Goal: Transaction & Acquisition: Subscribe to service/newsletter

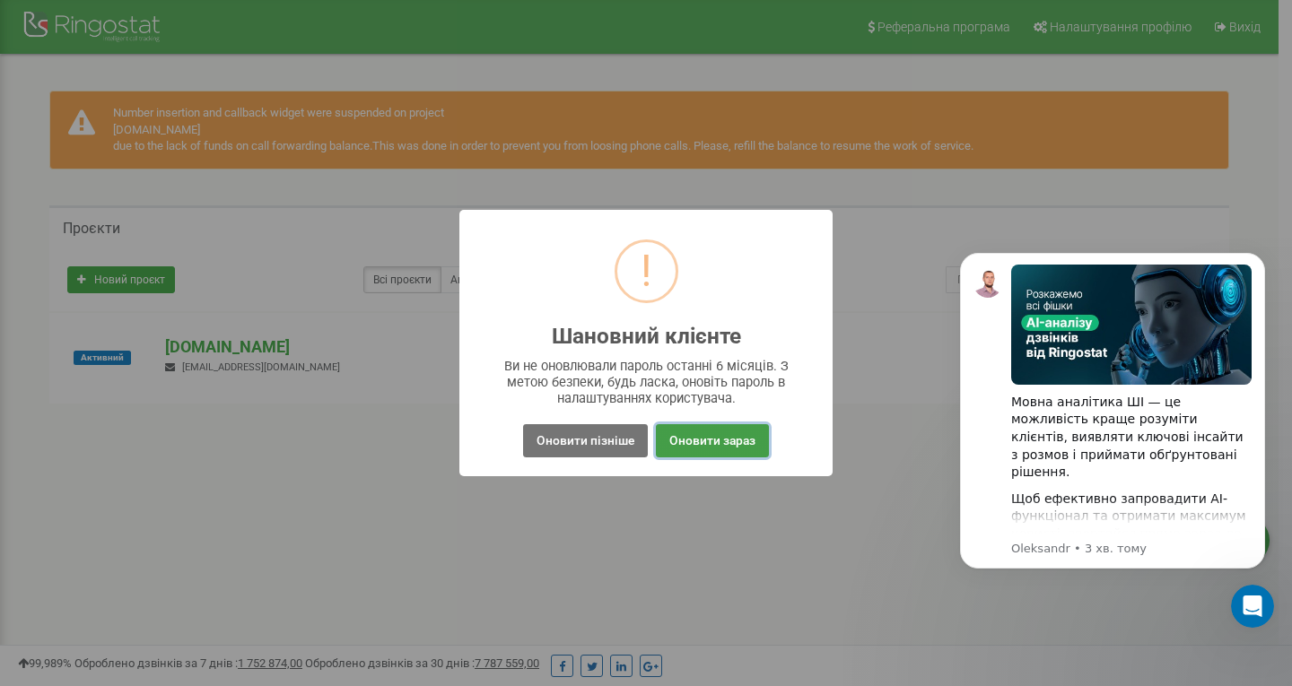
click at [667, 439] on button "Оновити зараз" at bounding box center [712, 440] width 113 height 33
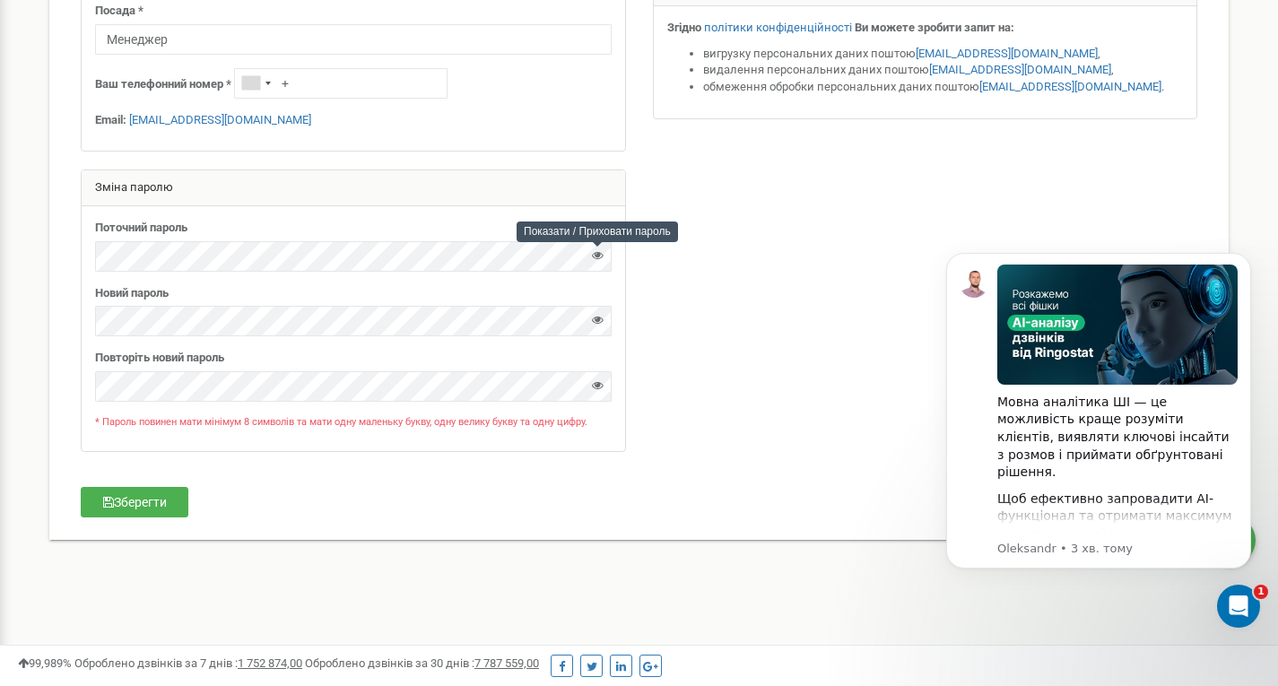
click at [597, 258] on icon at bounding box center [598, 255] width 12 height 12
click at [597, 314] on div at bounding box center [598, 324] width 12 height 24
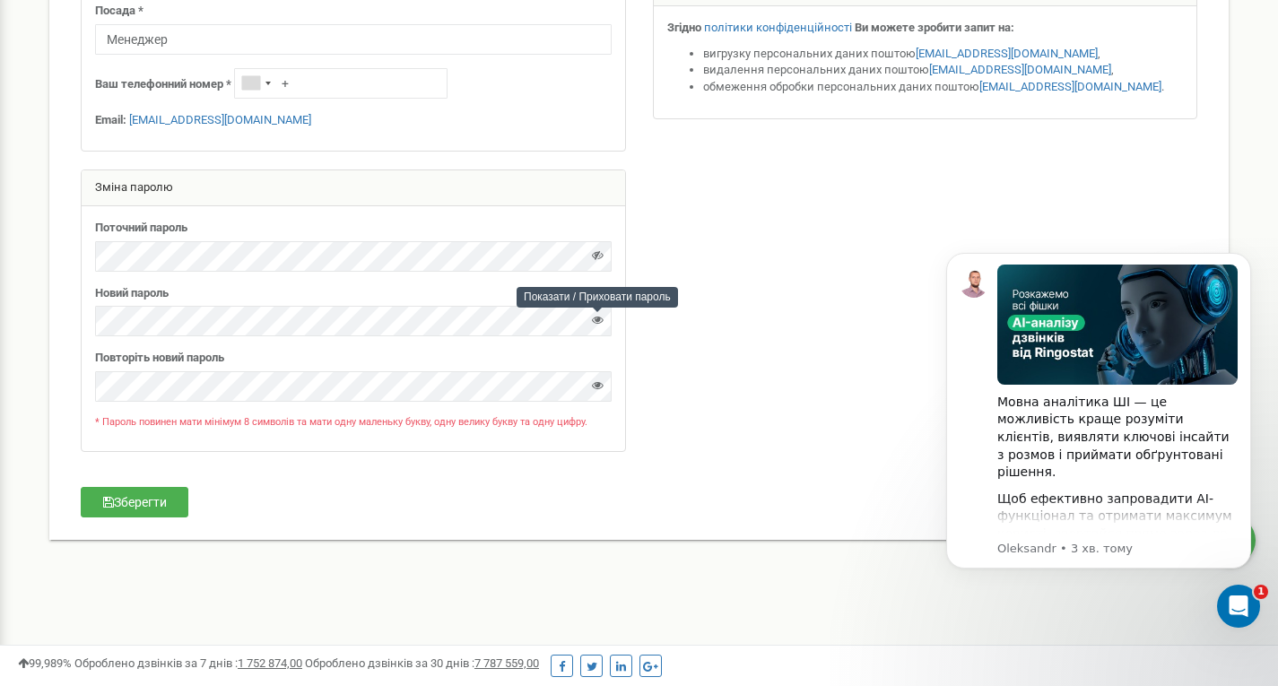
click at [597, 317] on icon at bounding box center [598, 320] width 12 height 12
click at [294, 368] on div "Повторіть новий пароль" at bounding box center [353, 376] width 517 height 52
click at [680, 473] on form "Особиста інформація Ім'я * Владислав Прізвище * Митник По-батькові Ігорович Пос…" at bounding box center [639, 122] width 1144 height 729
click at [110, 505] on icon "button" at bounding box center [108, 502] width 11 height 13
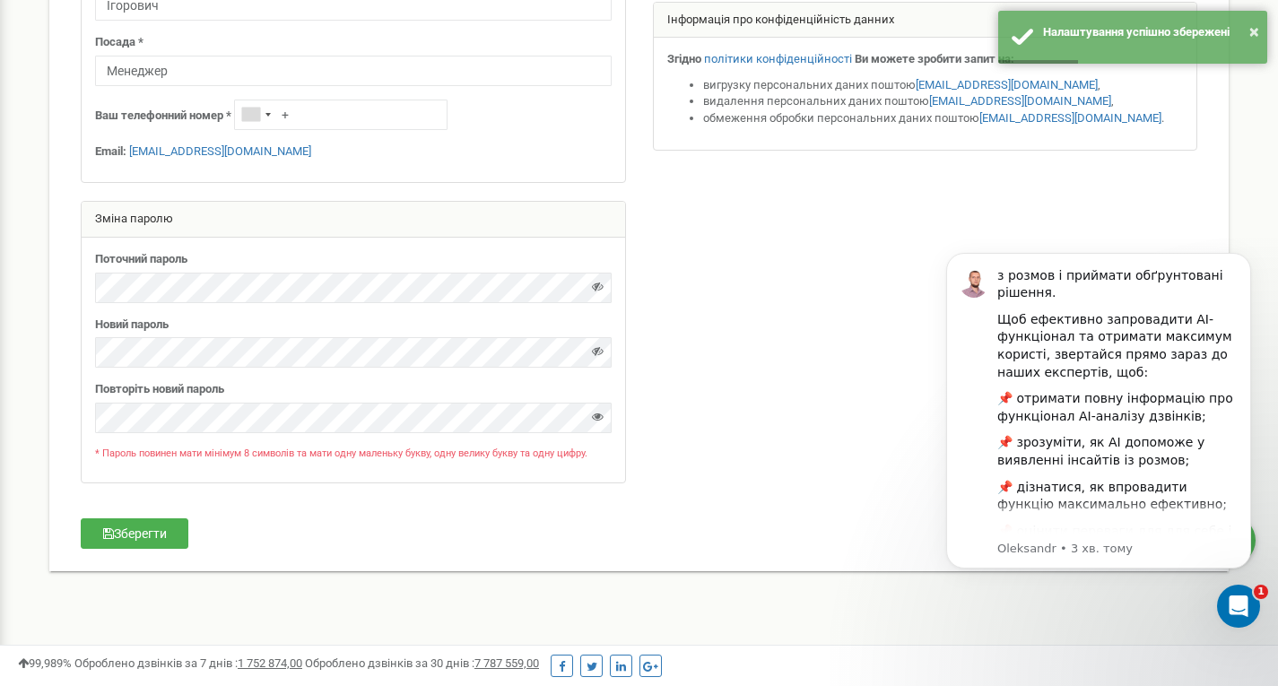
scroll to position [390, 0]
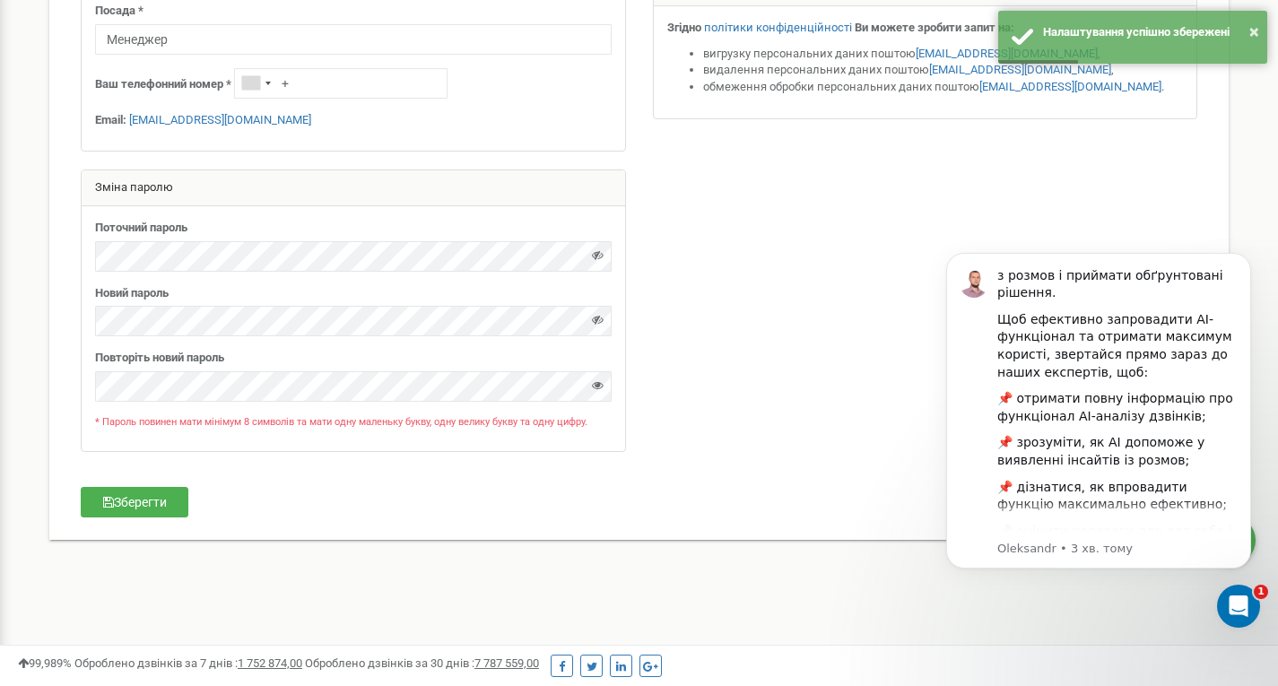
click at [287, 295] on div "Новий пароль" at bounding box center [353, 311] width 517 height 52
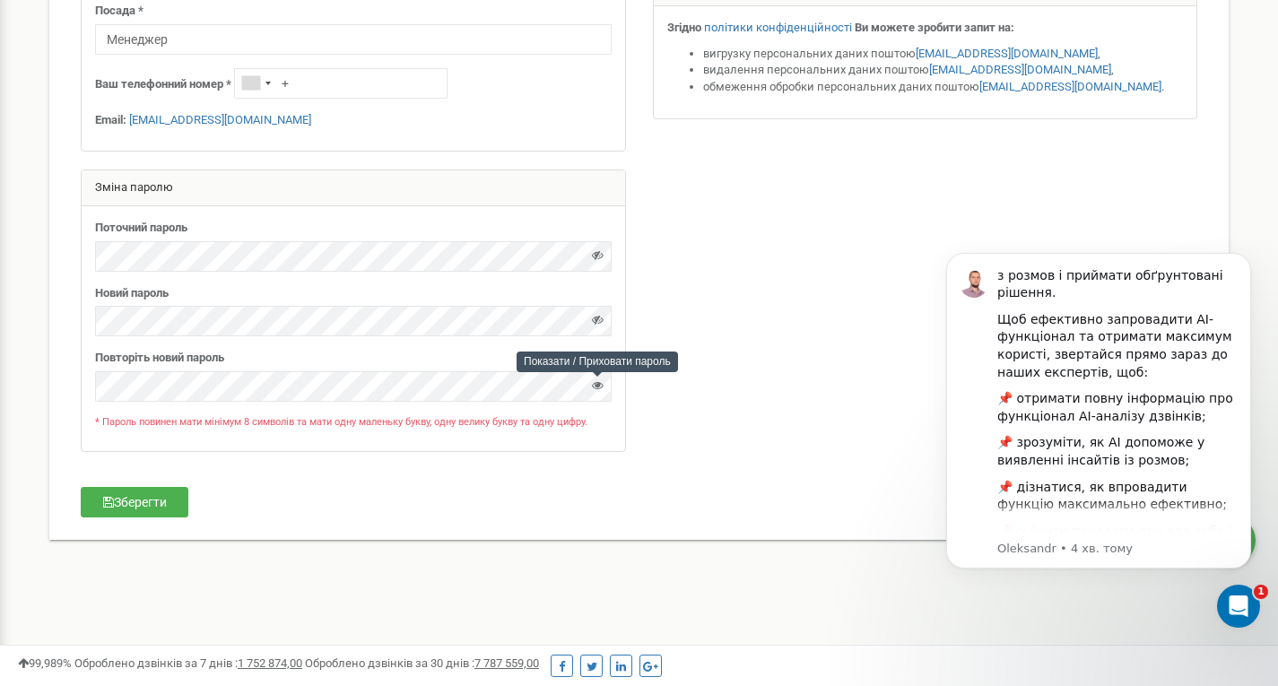
click at [598, 384] on icon at bounding box center [598, 385] width 12 height 12
click at [152, 492] on button "Зберегти" at bounding box center [135, 502] width 108 height 30
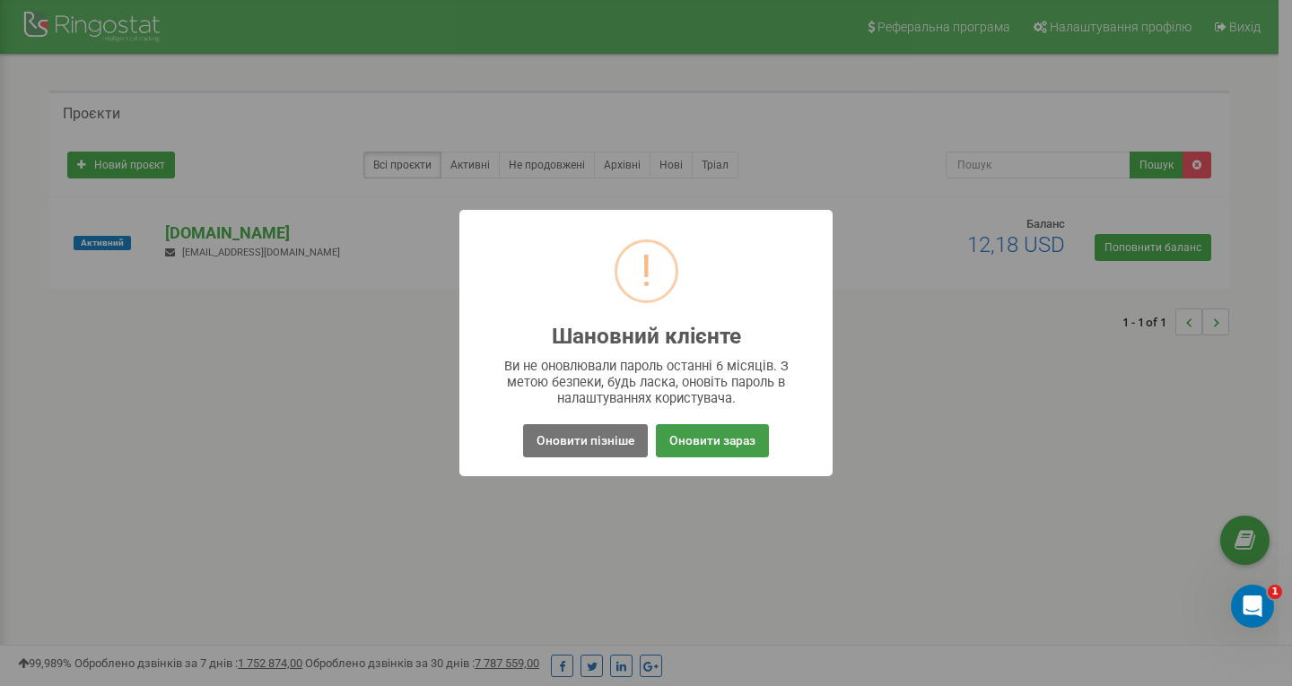
click at [681, 443] on button "Оновити зараз" at bounding box center [712, 440] width 113 height 33
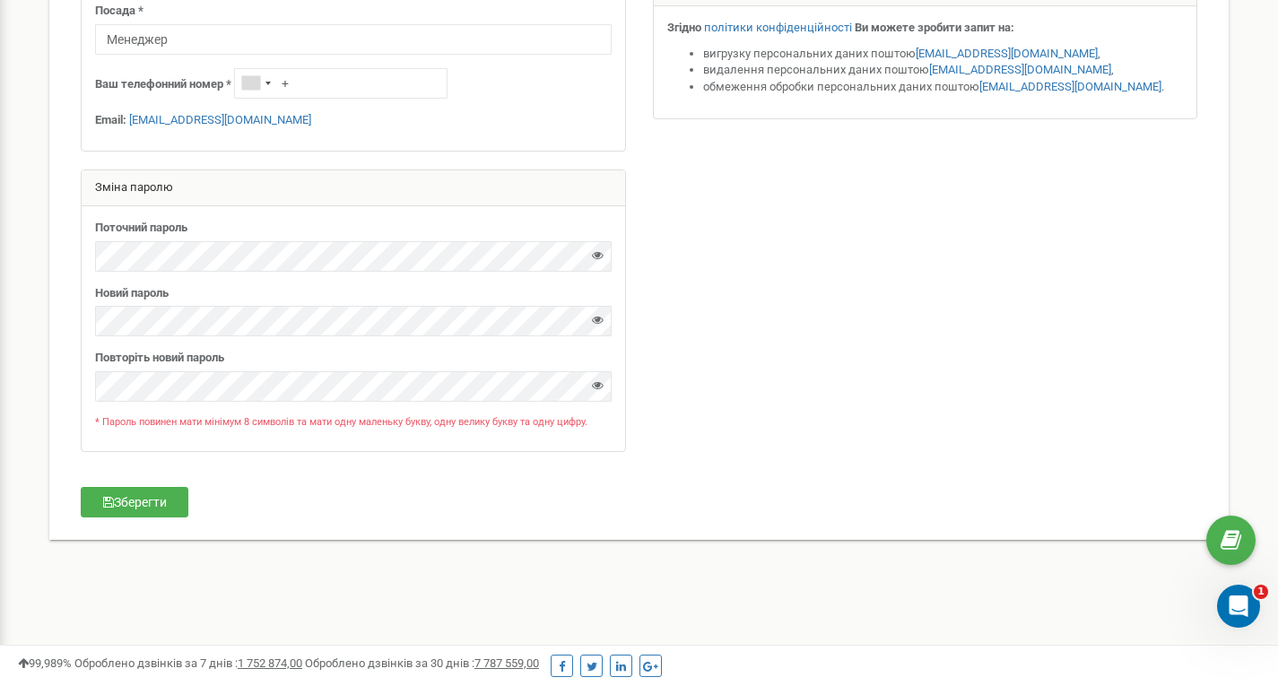
click at [599, 254] on icon at bounding box center [598, 255] width 12 height 12
click at [272, 229] on div "Поточний пароль" at bounding box center [353, 246] width 517 height 52
click at [269, 237] on div "Поточний пароль" at bounding box center [353, 246] width 517 height 52
click at [601, 321] on icon at bounding box center [598, 320] width 12 height 12
click at [601, 386] on icon at bounding box center [598, 385] width 12 height 12
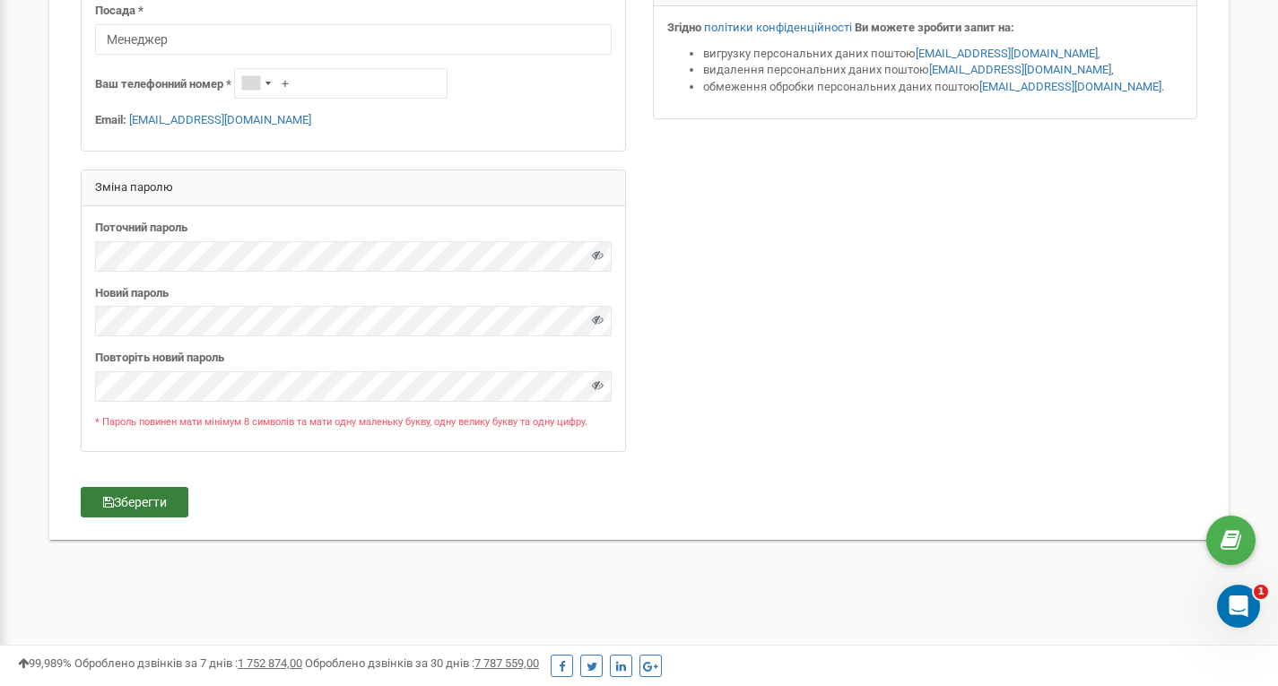
click at [146, 499] on button "Зберегти" at bounding box center [135, 502] width 108 height 30
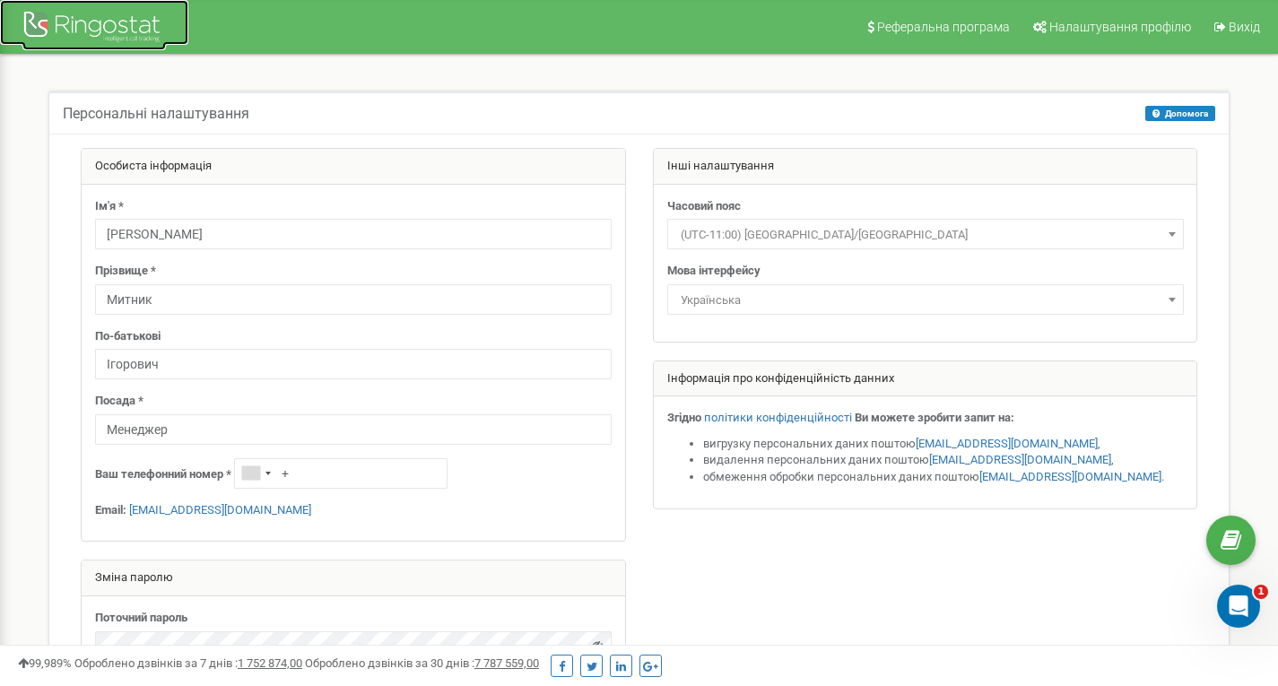
click at [120, 25] on div at bounding box center [94, 28] width 144 height 43
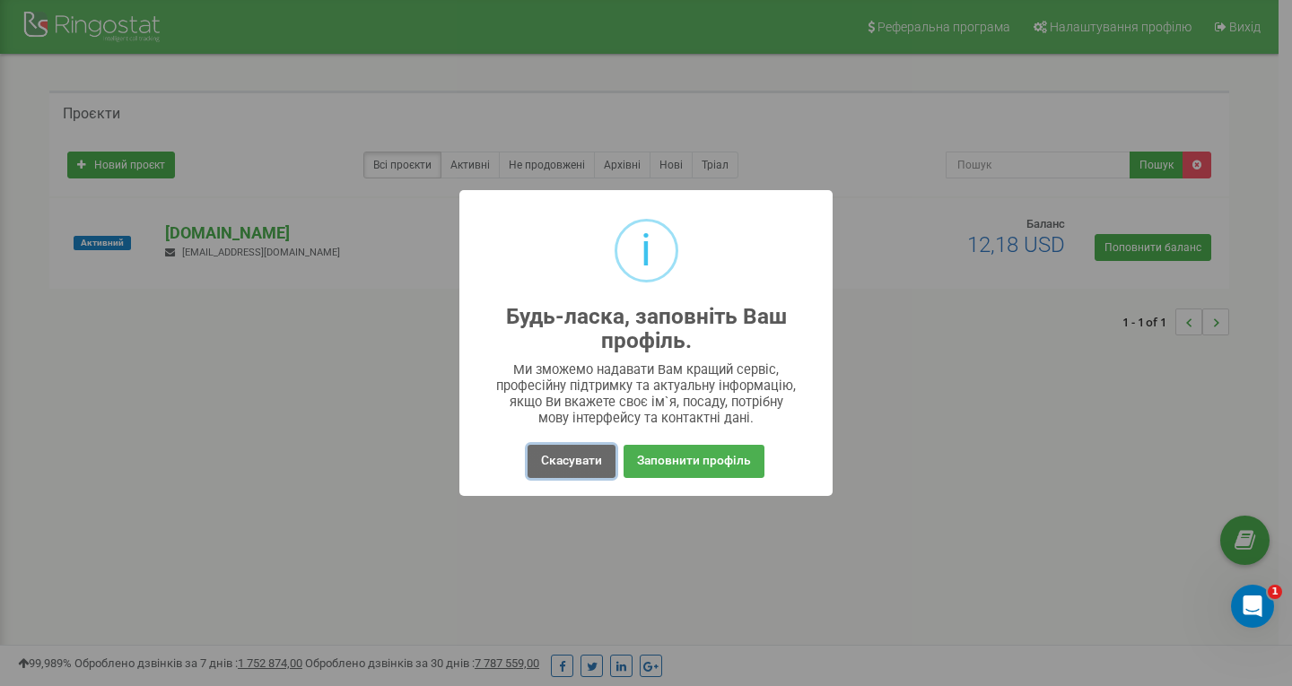
click at [598, 448] on button "Скасувати" at bounding box center [571, 461] width 88 height 33
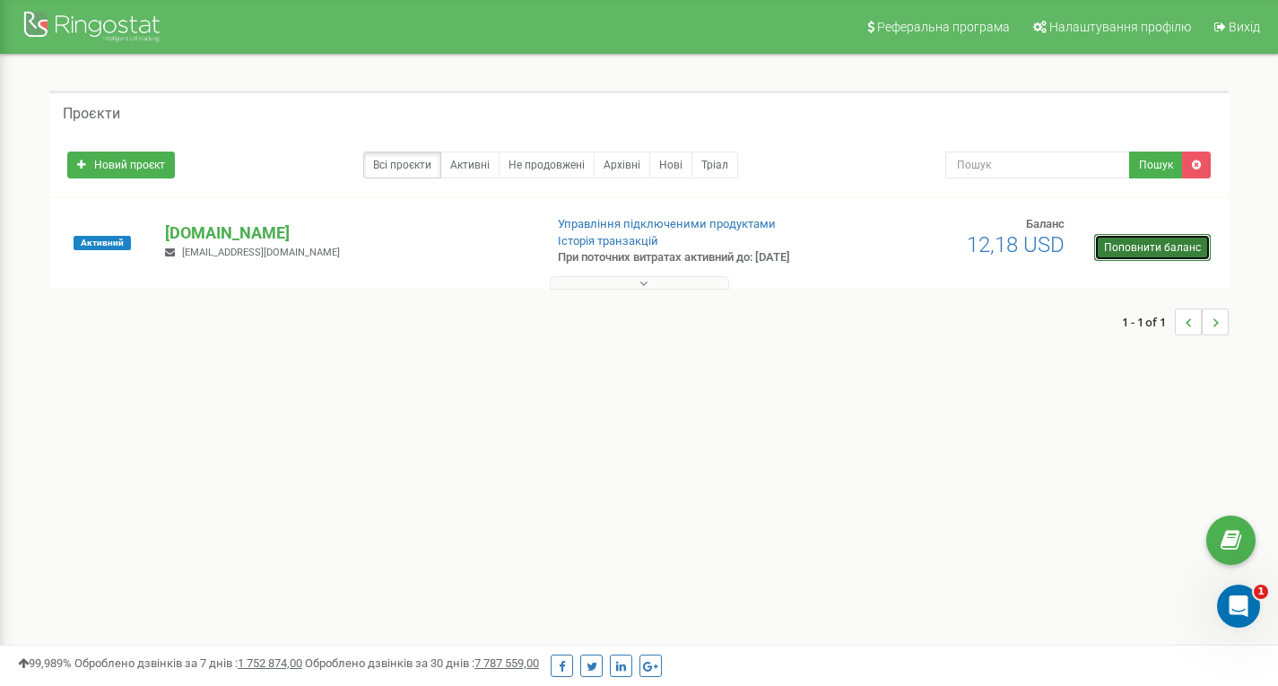
click at [1159, 249] on link "Поповнити баланс" at bounding box center [1152, 247] width 117 height 27
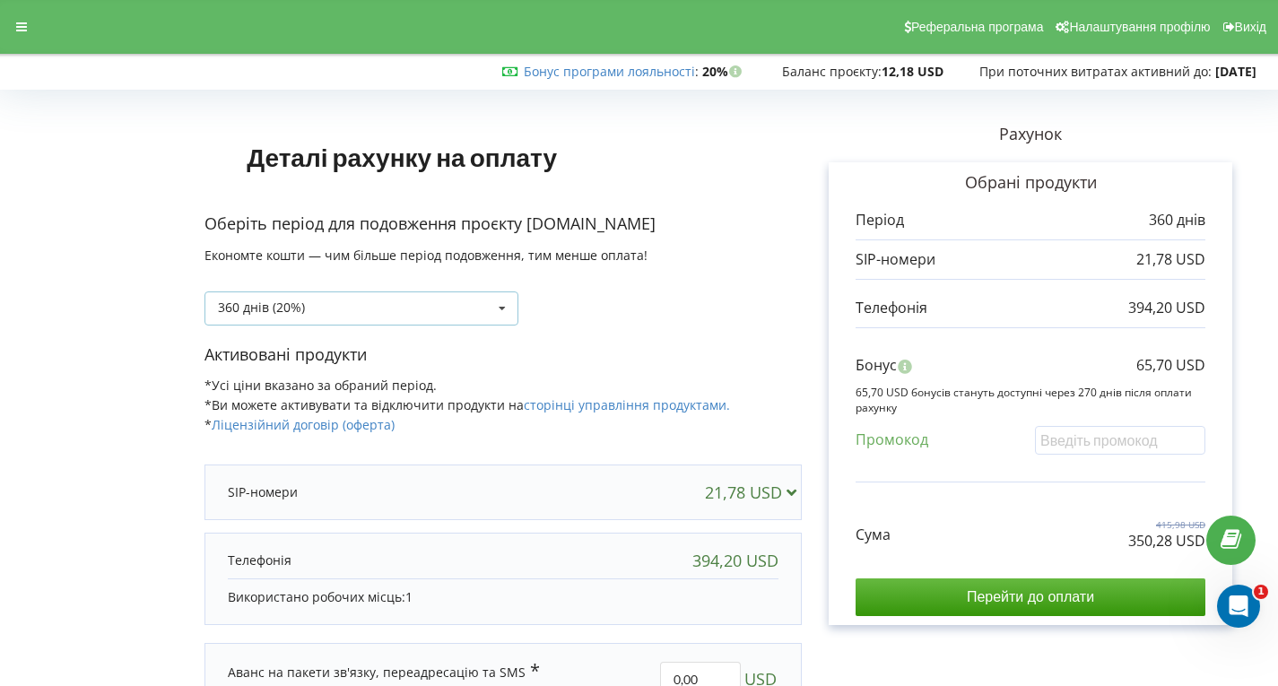
click at [500, 321] on icon at bounding box center [502, 308] width 27 height 33
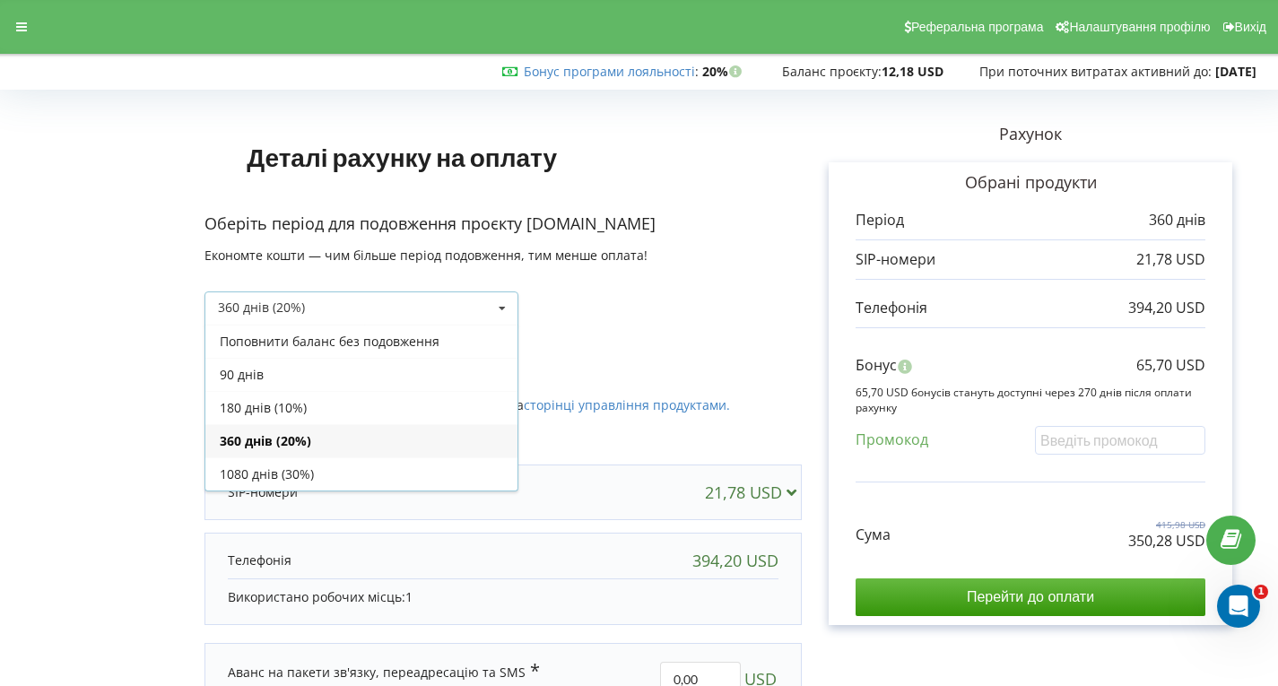
click at [403, 369] on div "90 днів" at bounding box center [361, 374] width 312 height 33
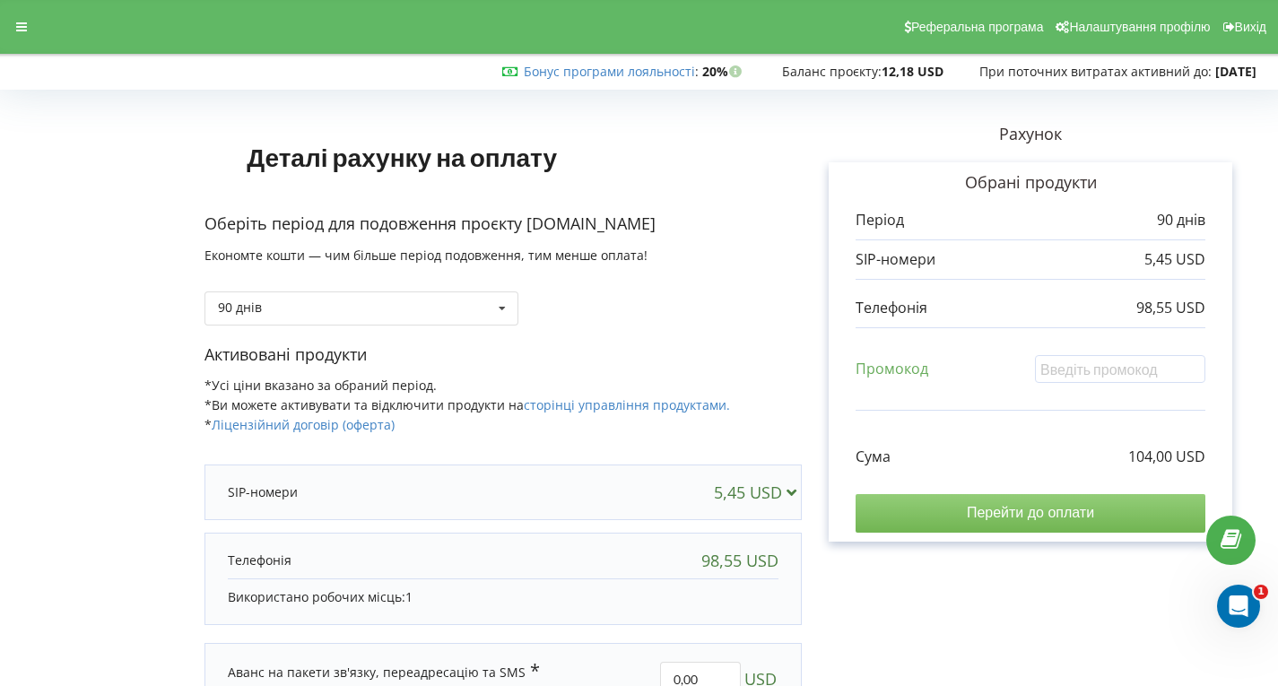
click at [1081, 511] on input "Перейти до оплати" at bounding box center [1031, 513] width 350 height 38
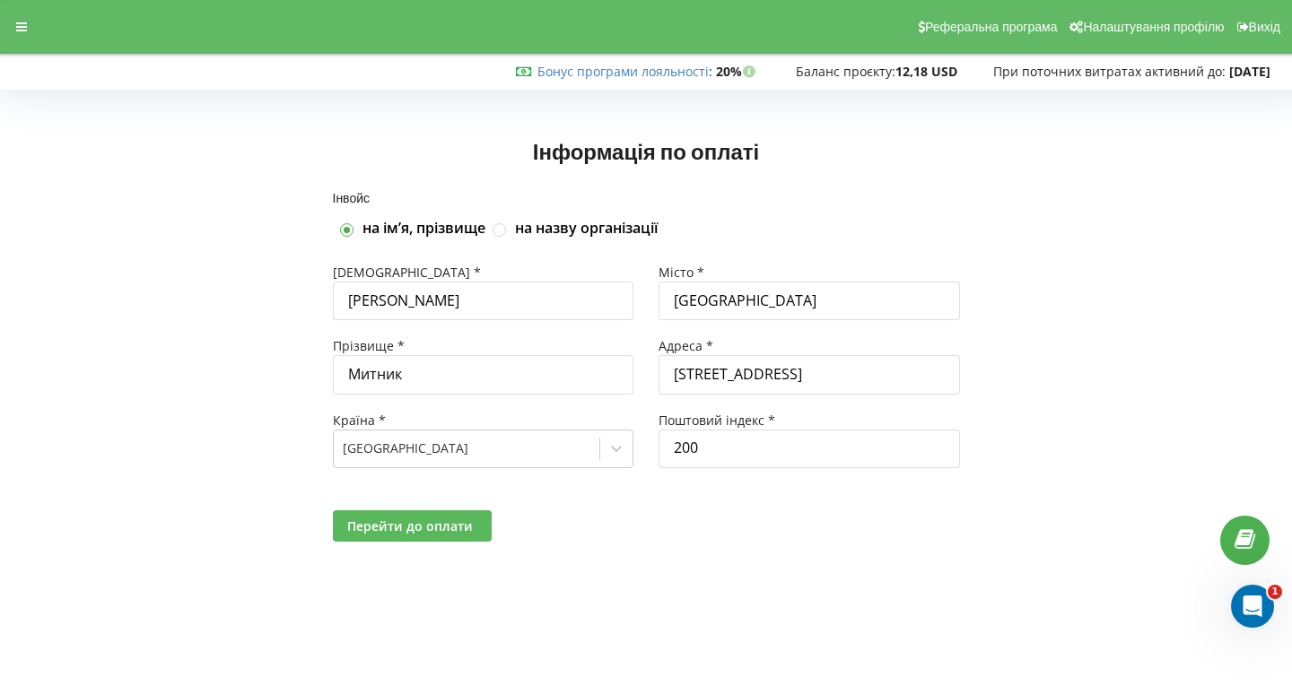
click at [473, 525] on button "Перейти до оплати" at bounding box center [412, 525] width 159 height 31
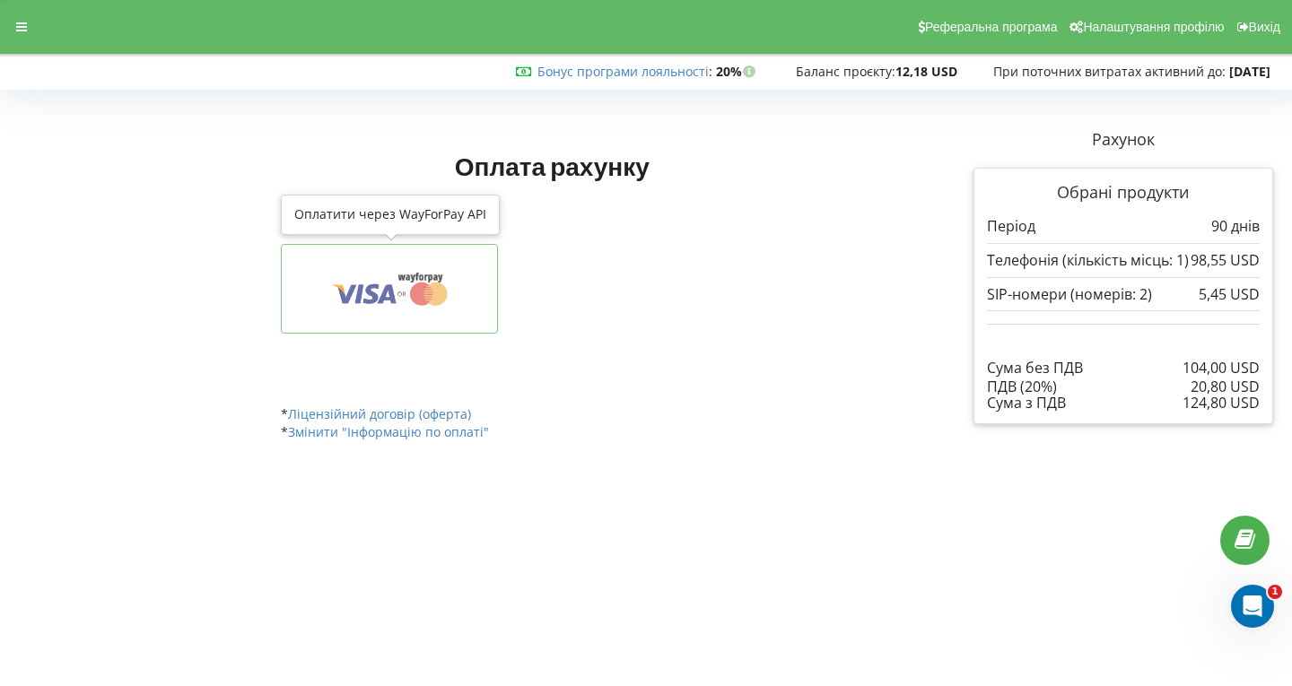
click at [397, 300] on icon at bounding box center [389, 289] width 161 height 34
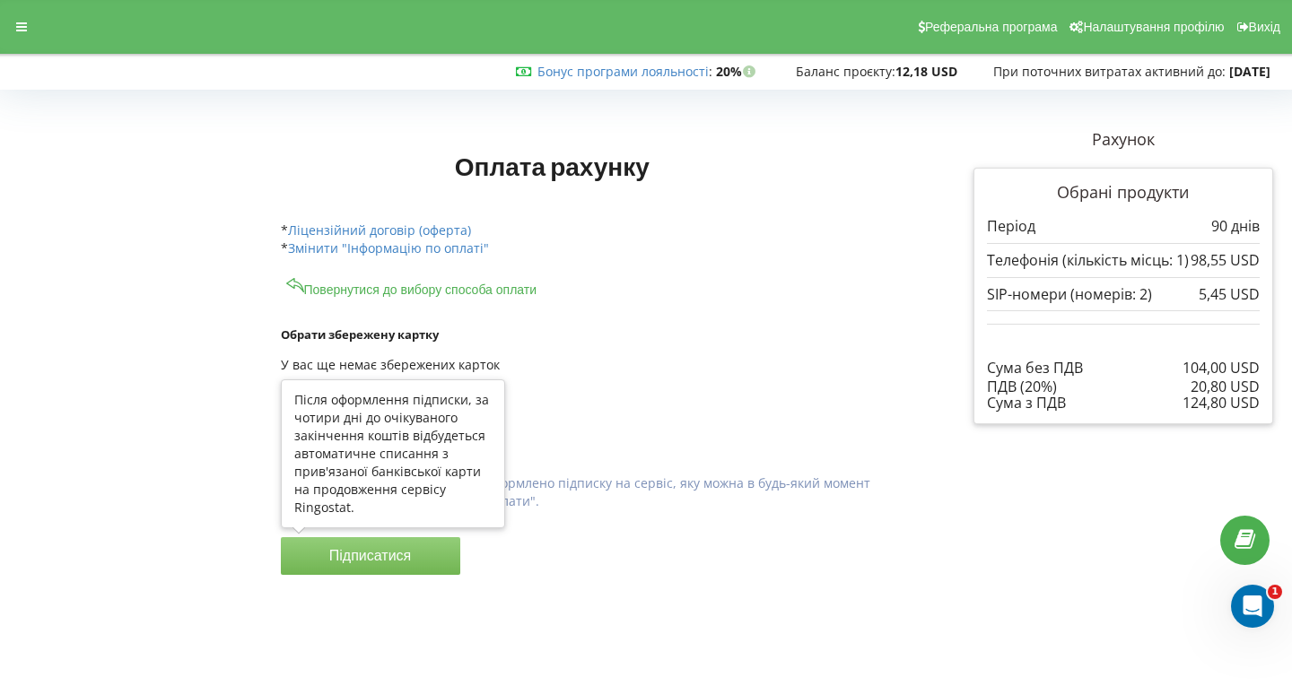
click at [352, 562] on button "Підписатися" at bounding box center [370, 556] width 179 height 38
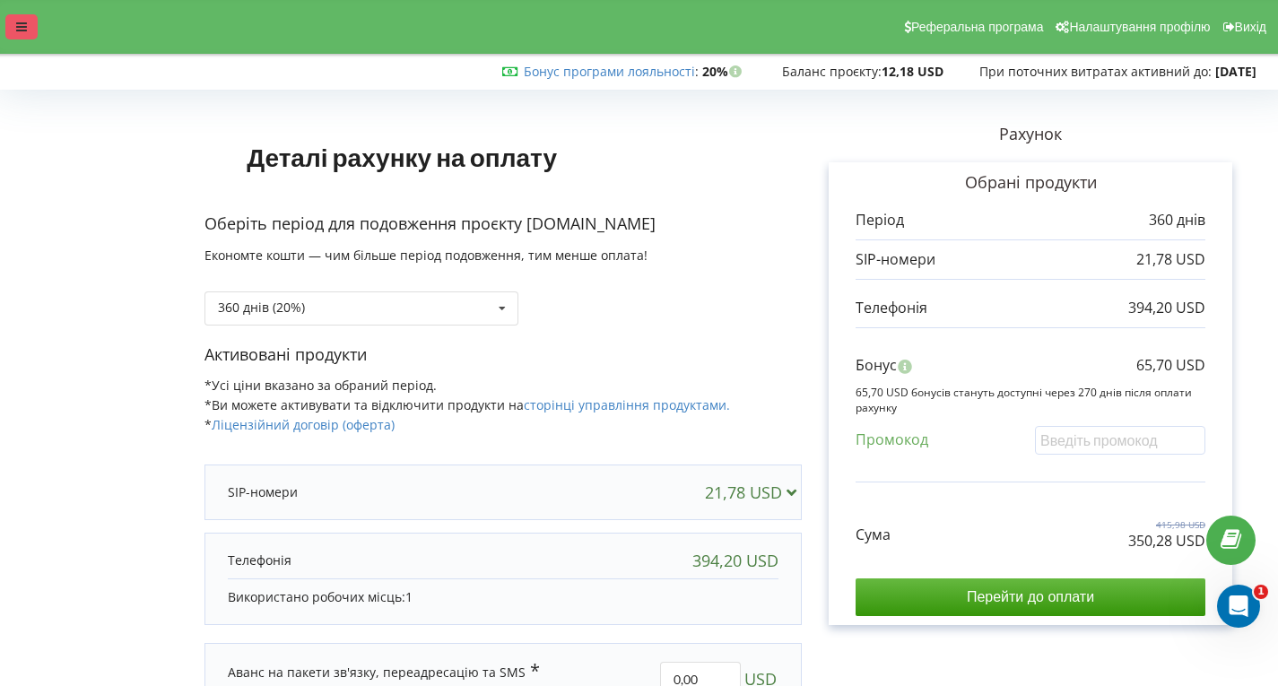
click at [30, 34] on div at bounding box center [21, 26] width 32 height 25
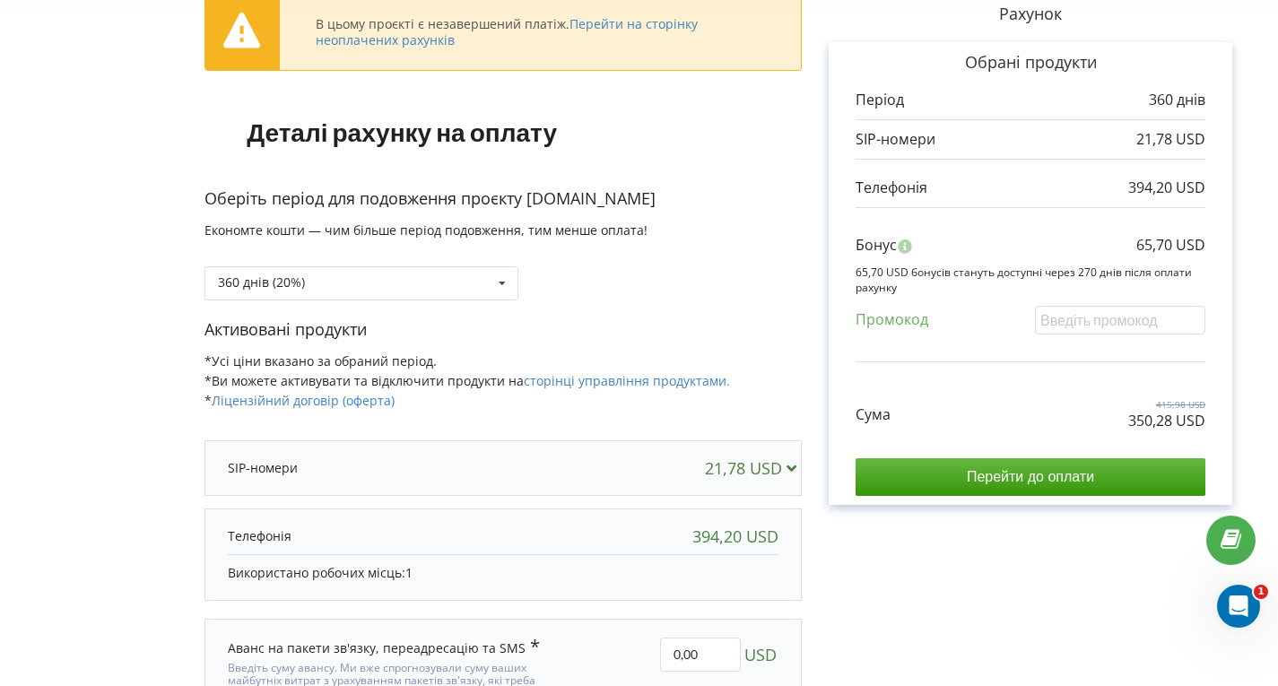
scroll to position [57, 0]
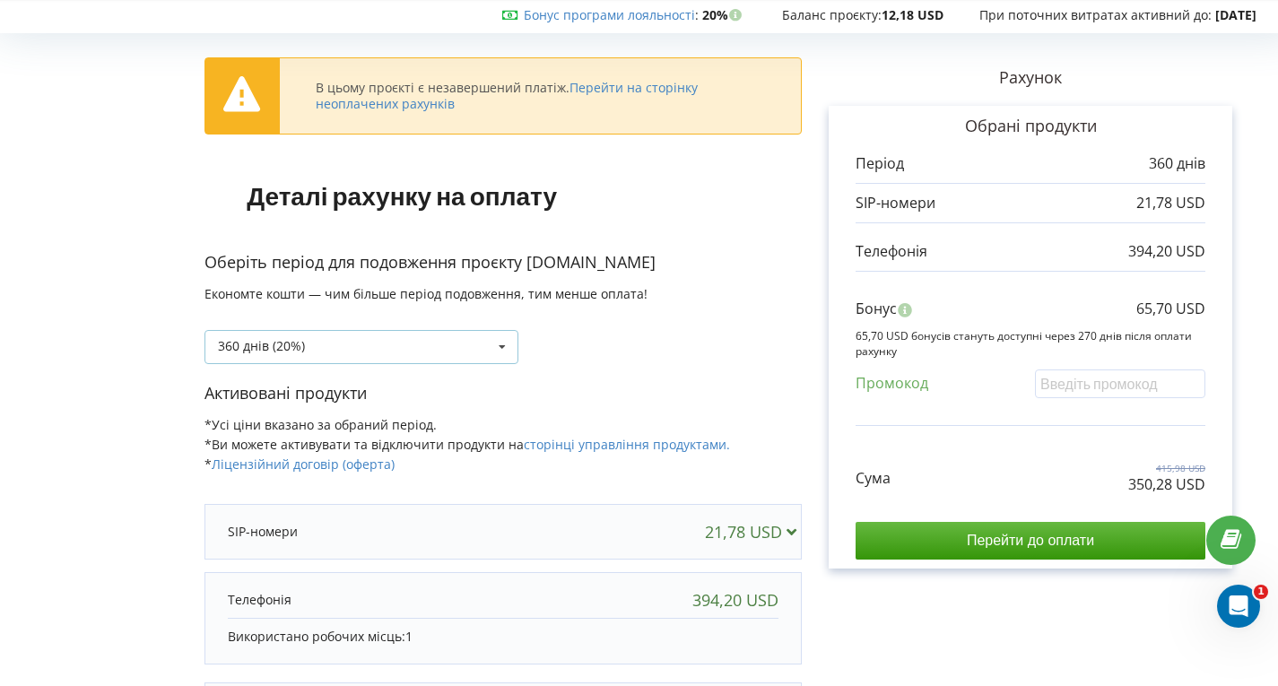
click at [417, 344] on div "360 днів (20%) Поповнити баланс без подовження" at bounding box center [362, 347] width 314 height 34
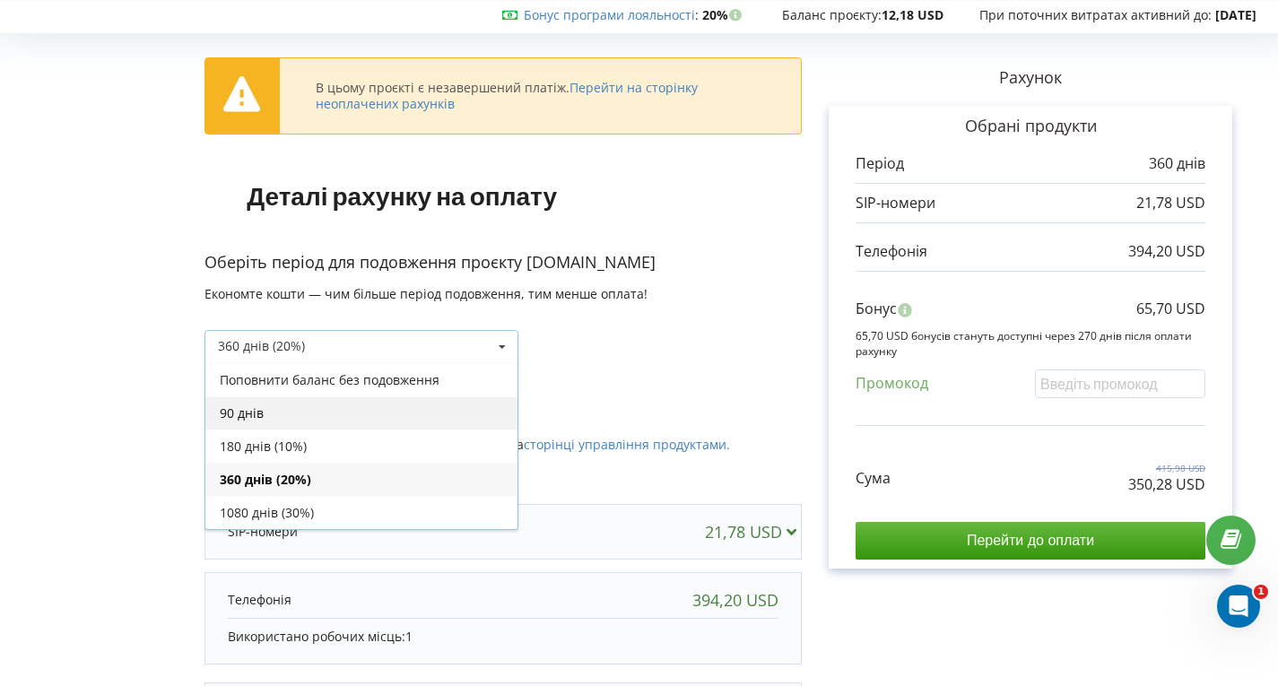
click at [343, 407] on div "90 днів" at bounding box center [361, 412] width 312 height 33
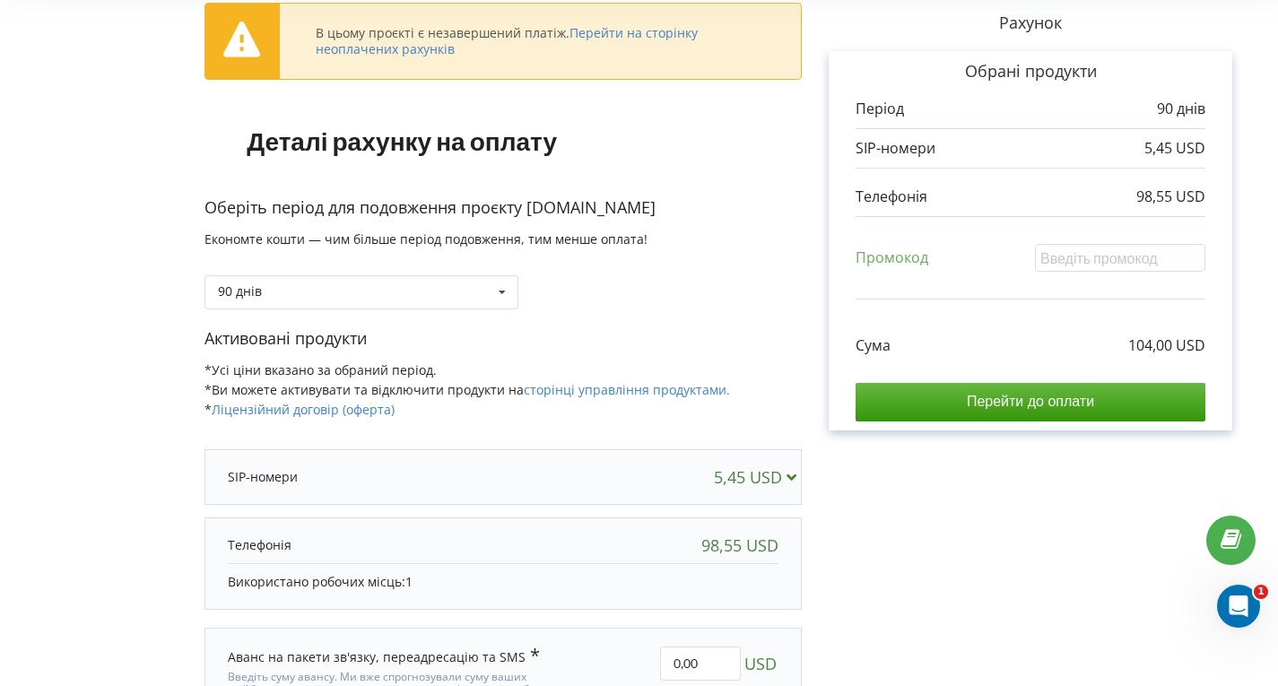
scroll to position [236, 0]
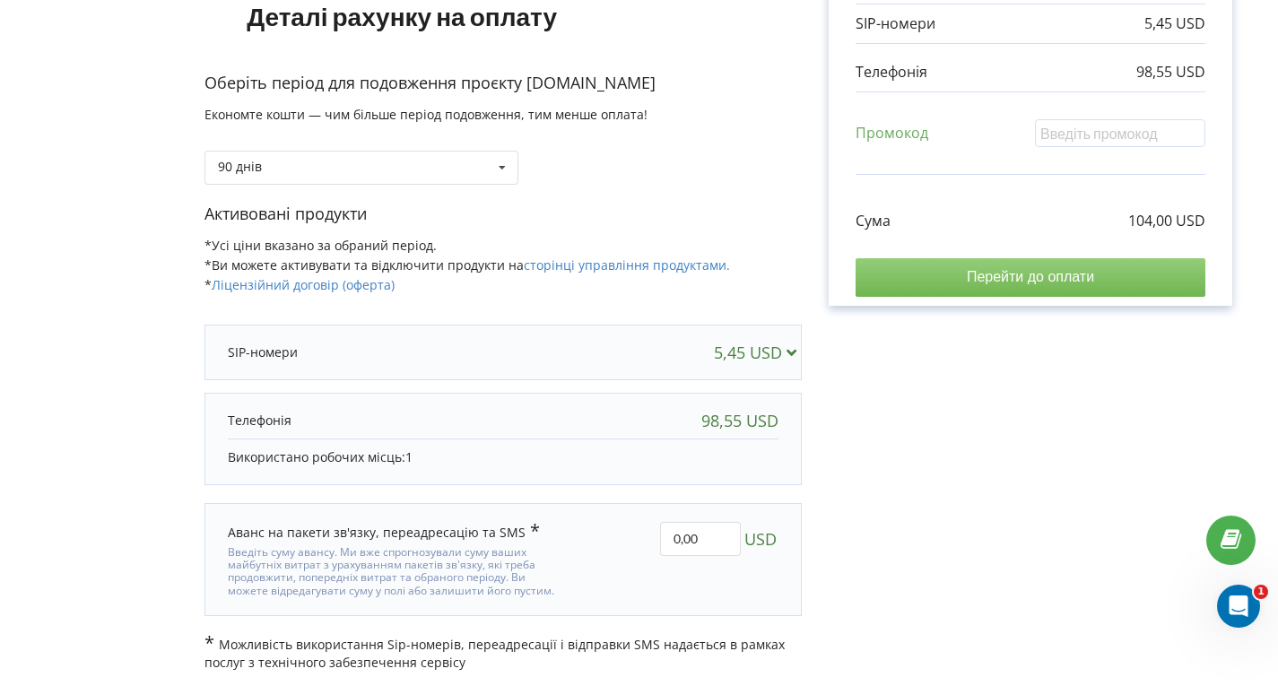
click at [990, 283] on input "Перейти до оплати" at bounding box center [1031, 277] width 350 height 38
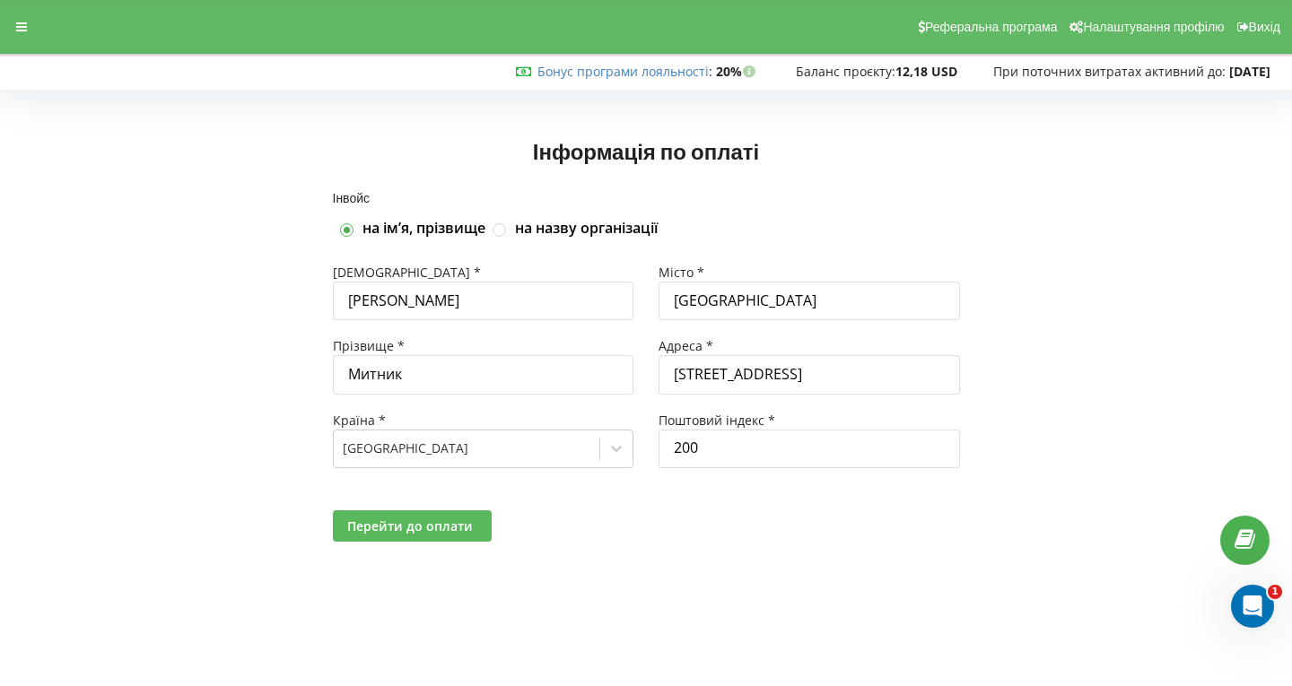
click at [436, 527] on span "Перейти до оплати" at bounding box center [410, 526] width 126 height 17
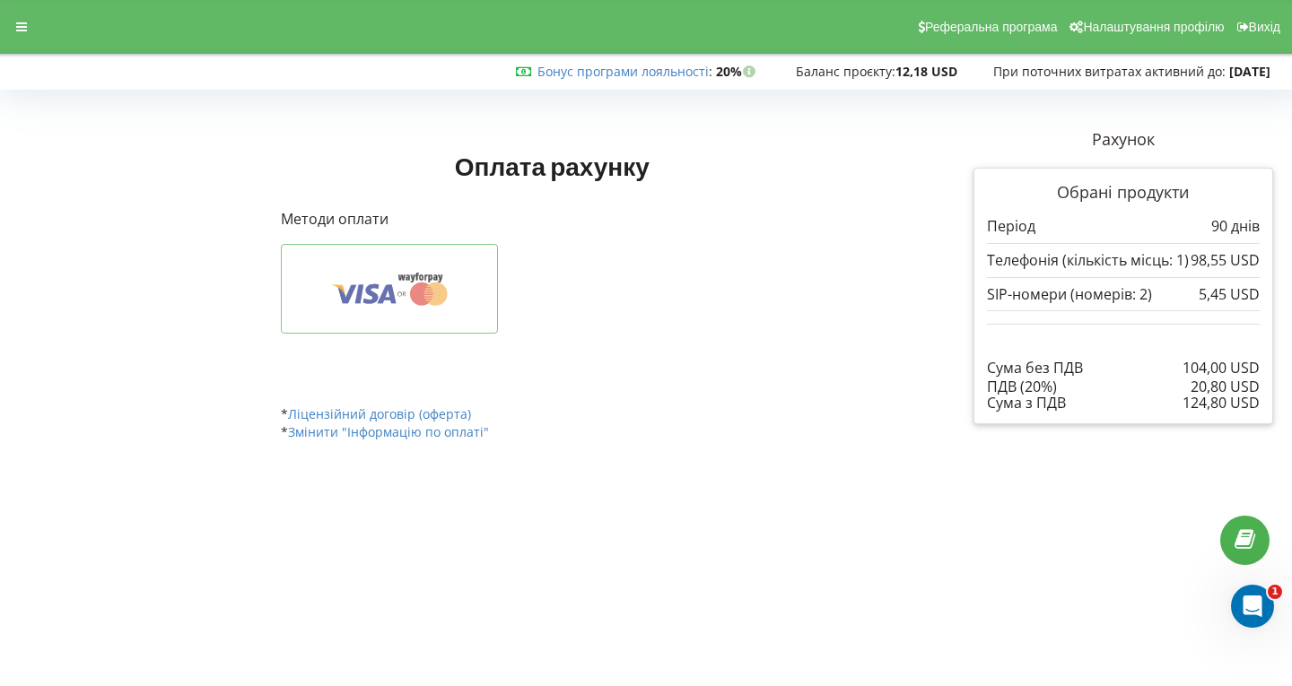
click at [453, 291] on icon at bounding box center [389, 289] width 161 height 34
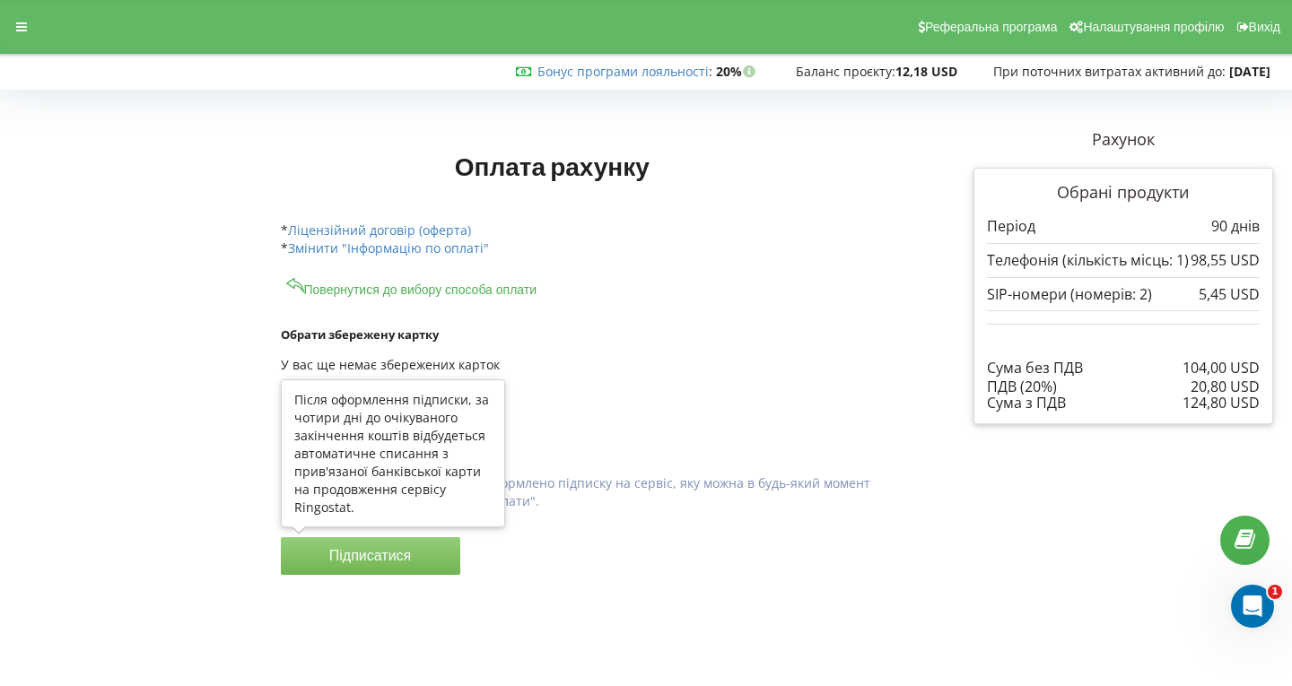
click at [391, 550] on button "Підписатися" at bounding box center [370, 556] width 179 height 38
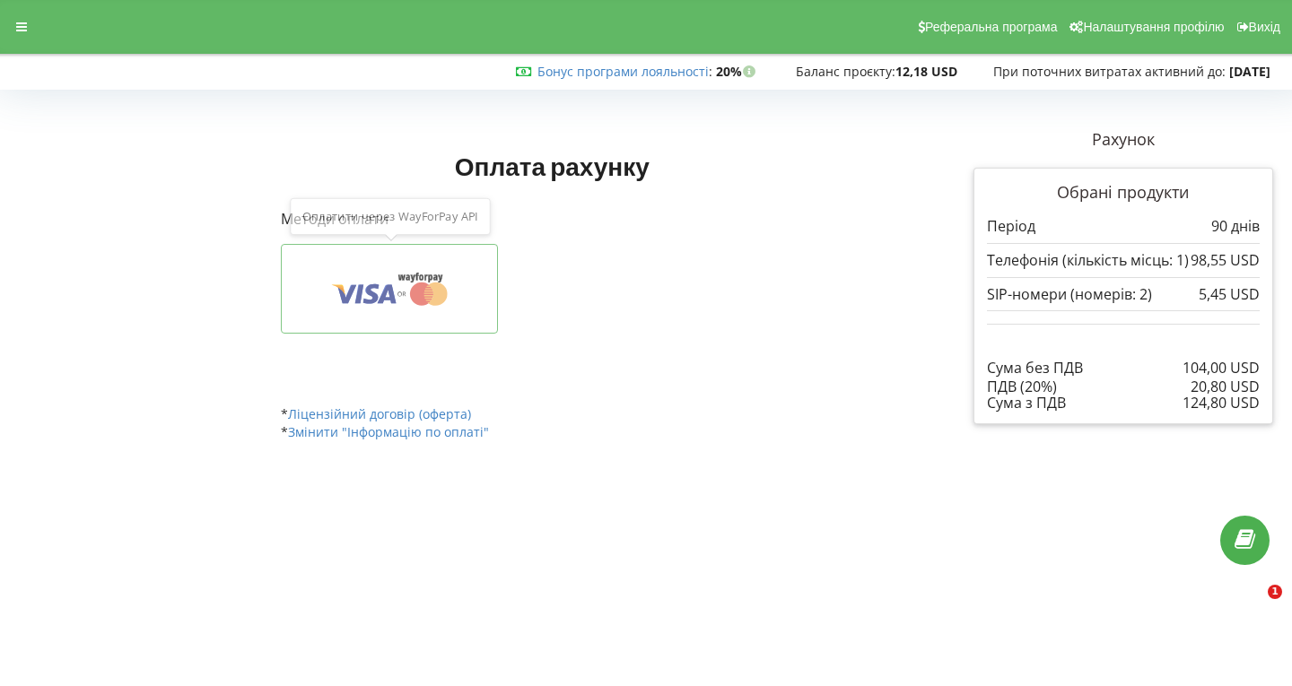
click at [396, 283] on icon at bounding box center [389, 289] width 161 height 34
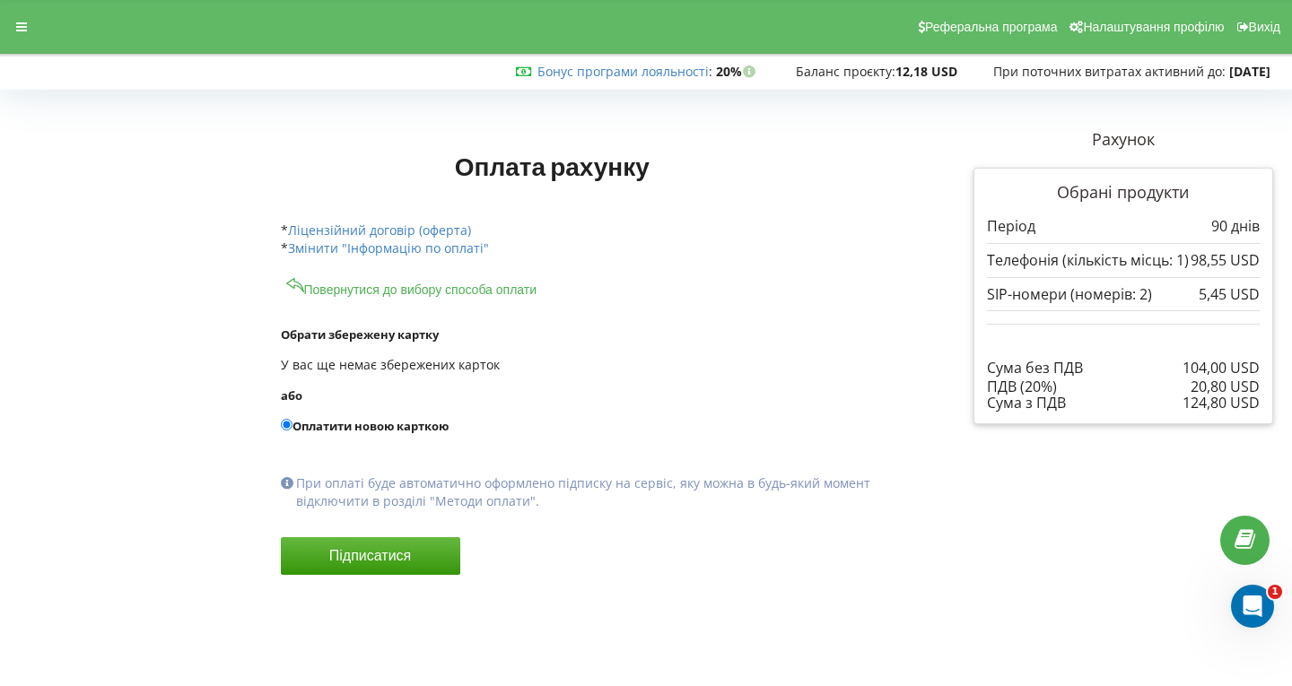
click at [361, 371] on p "У вас ще немає збережених карток" at bounding box center [593, 365] width 624 height 18
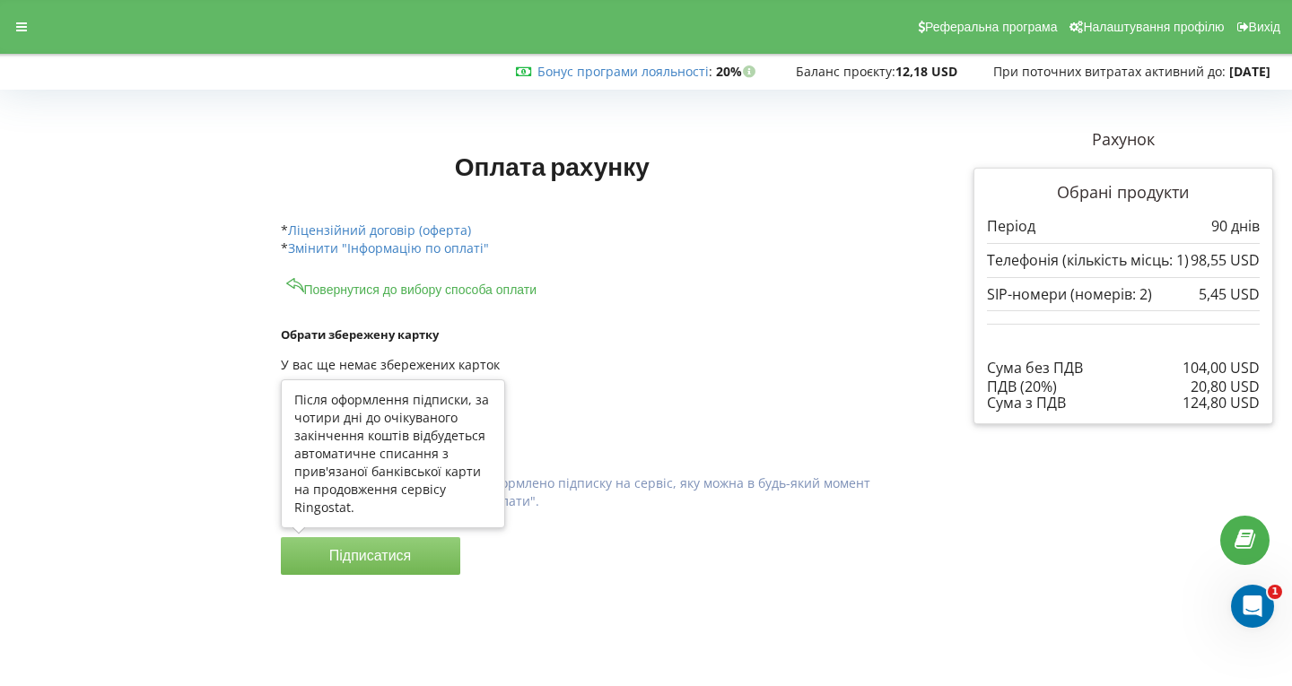
click at [385, 559] on button "Підписатися" at bounding box center [370, 556] width 179 height 38
